Goal: Task Accomplishment & Management: Use online tool/utility

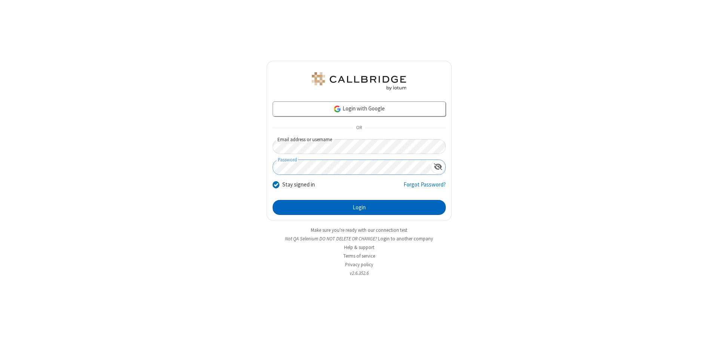
click at [359, 207] on button "Login" at bounding box center [359, 207] width 173 height 15
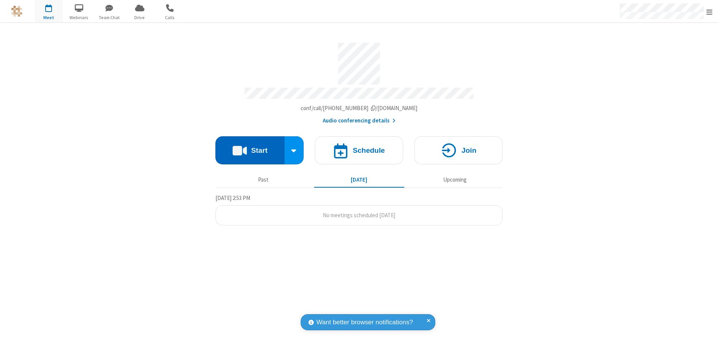
click at [250, 147] on button "Start" at bounding box center [250, 150] width 69 height 28
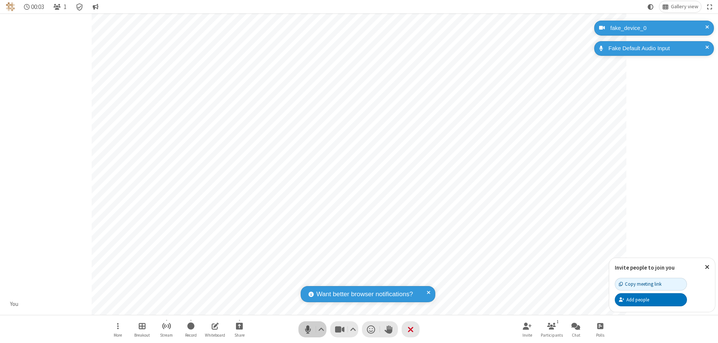
click at [308, 329] on span "Mute (⌘+Shift+A)" at bounding box center [307, 329] width 11 height 11
click at [308, 329] on span "Unmute (⌘+Shift+A)" at bounding box center [307, 329] width 11 height 11
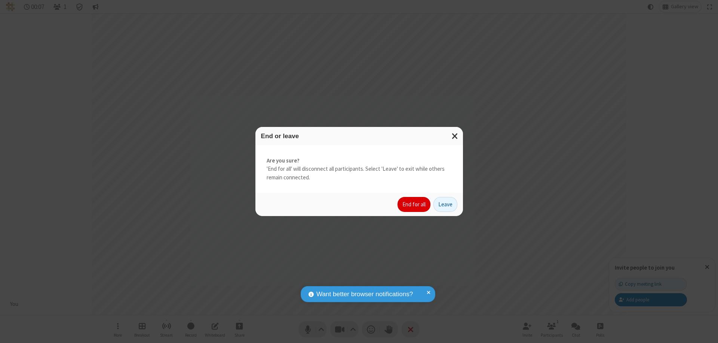
click at [415, 204] on button "End for all" at bounding box center [414, 204] width 33 height 15
